Goal: Find specific page/section

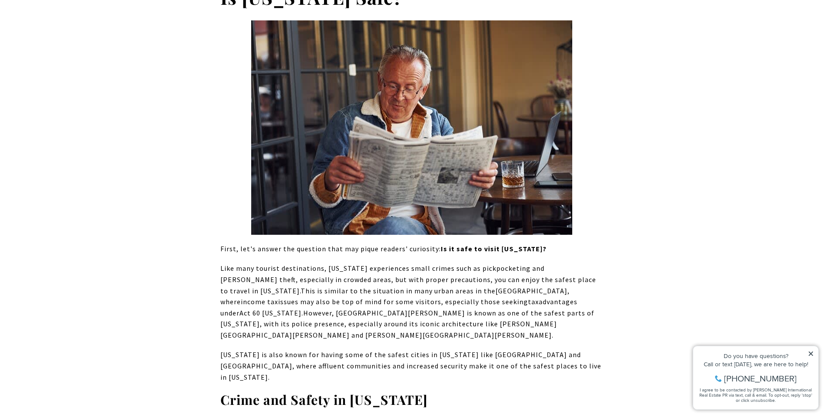
scroll to position [608, 0]
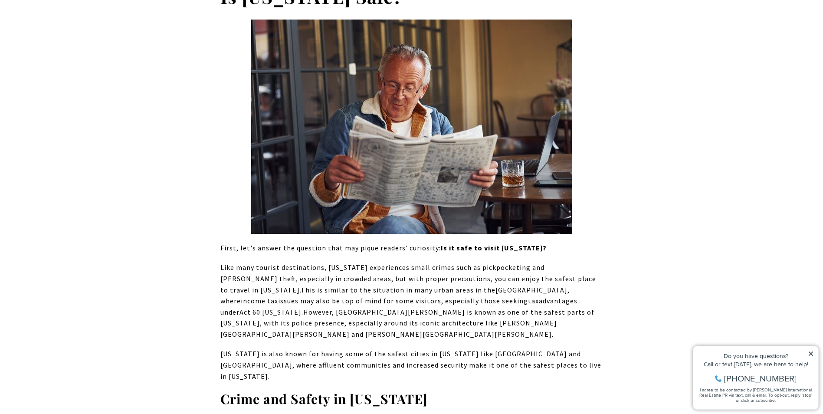
click at [813, 353] on icon at bounding box center [811, 354] width 4 height 4
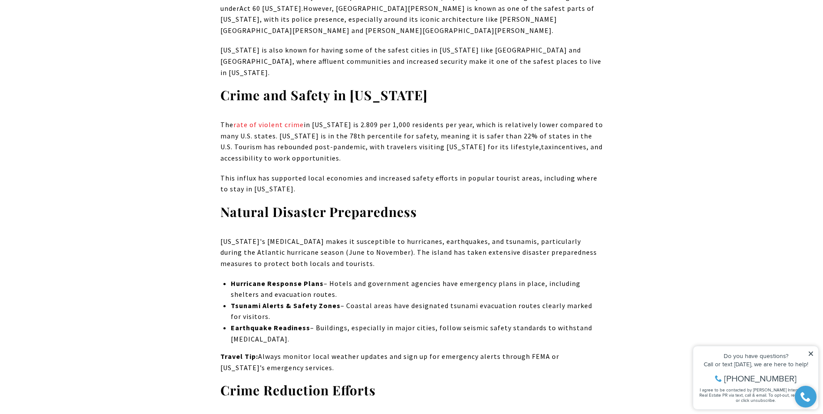
scroll to position [1085, 0]
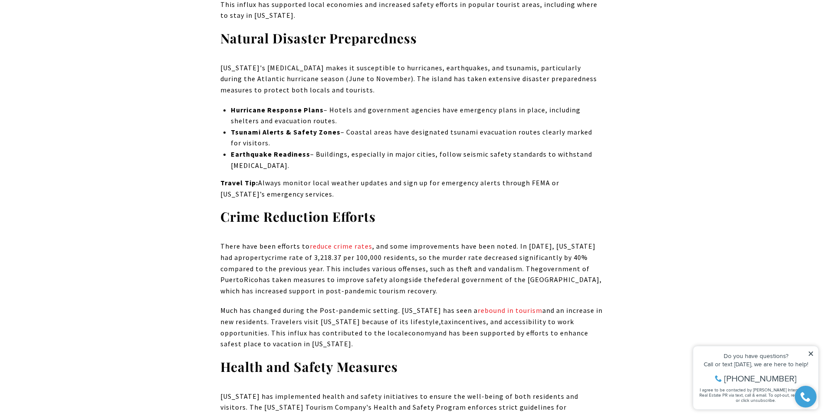
click at [808, 355] on div "Do you have questions?" at bounding box center [756, 356] width 116 height 6
click at [810, 354] on icon at bounding box center [811, 354] width 6 height 6
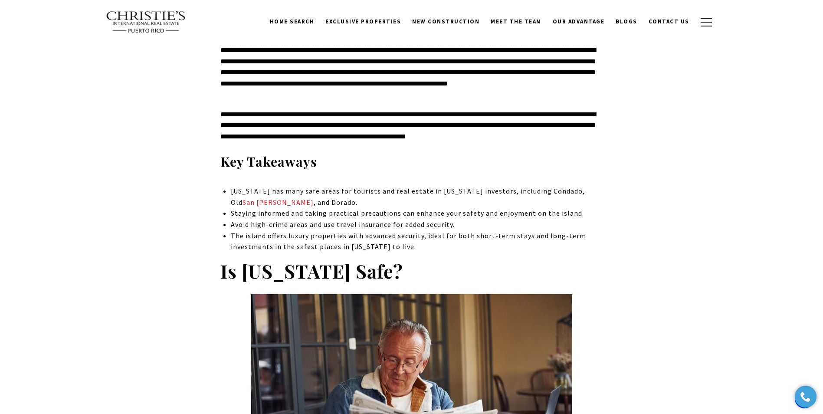
scroll to position [0, 0]
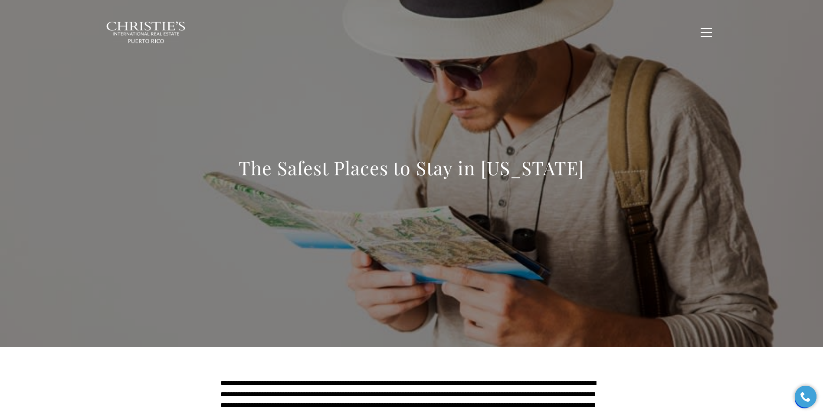
click at [467, 28] on link "New Construction" at bounding box center [446, 32] width 79 height 16
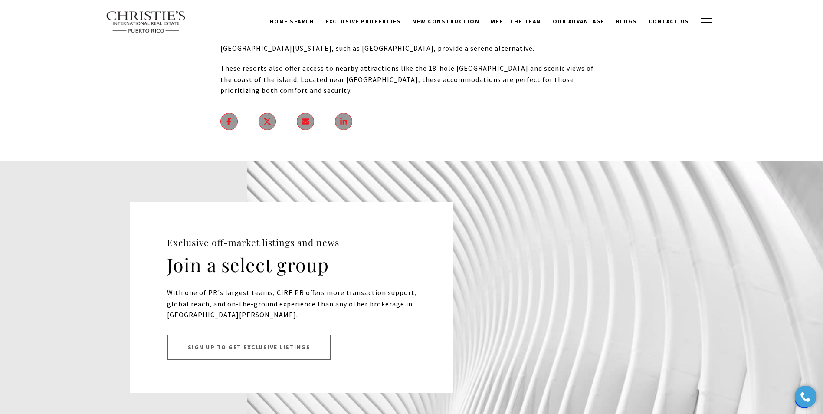
scroll to position [10610, 0]
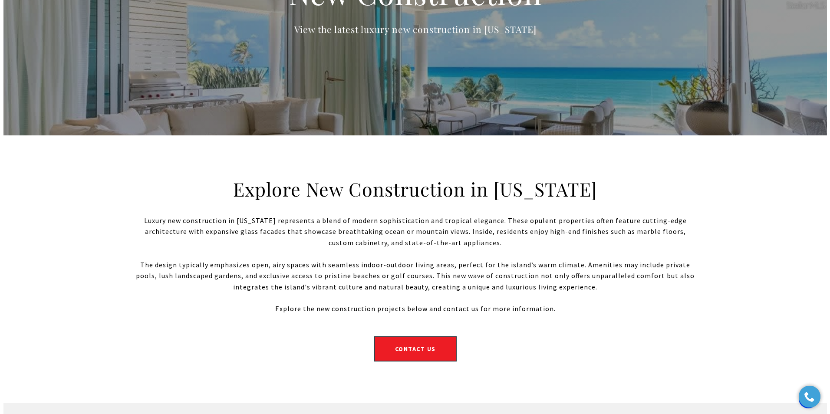
scroll to position [130, 0]
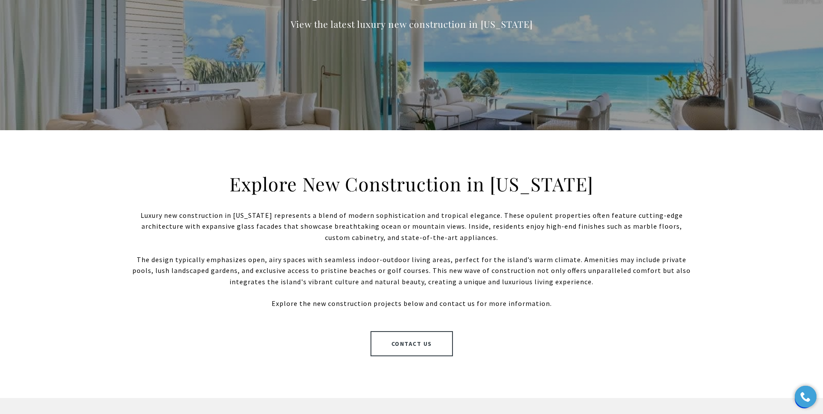
click at [413, 345] on link "Contact Us" at bounding box center [412, 343] width 82 height 25
